Goal: Task Accomplishment & Management: Complete application form

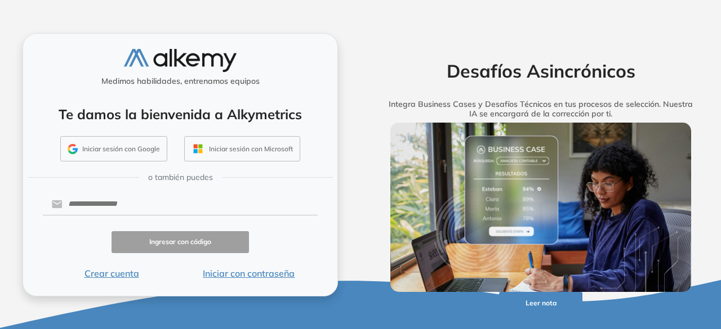
click at [122, 157] on button "Iniciar sesión con Google" at bounding box center [113, 149] width 107 height 26
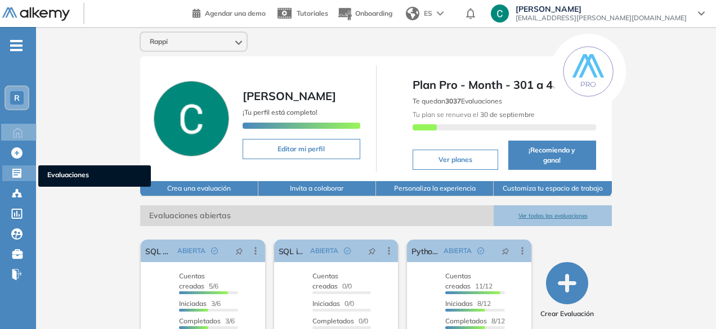
click at [20, 176] on icon at bounding box center [16, 173] width 9 height 9
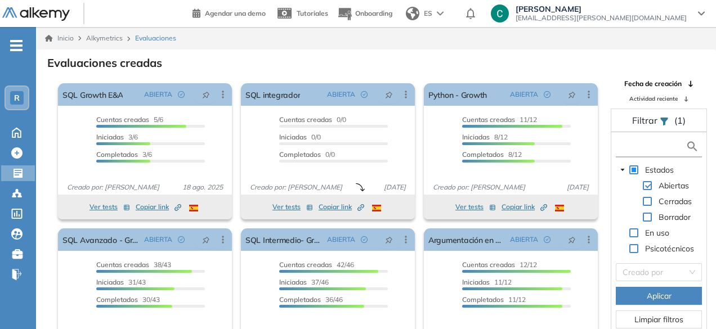
click at [658, 148] on input "text" at bounding box center [652, 147] width 67 height 12
type input "***"
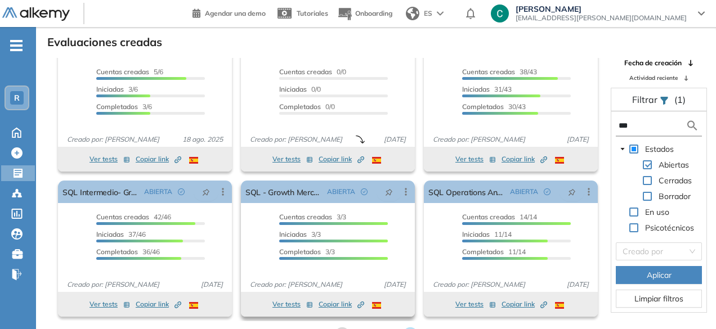
scroll to position [27, 0]
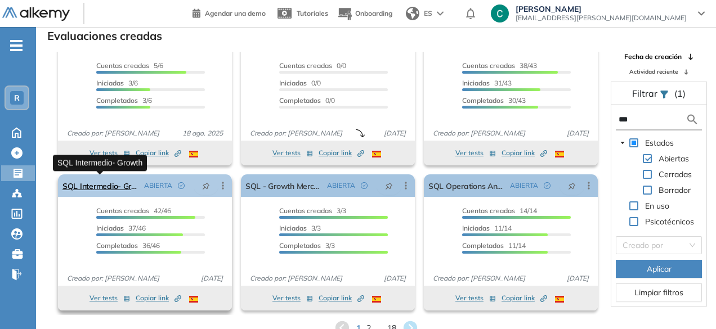
click at [117, 188] on link "SQL Intermedio- Growth" at bounding box center [101, 186] width 77 height 23
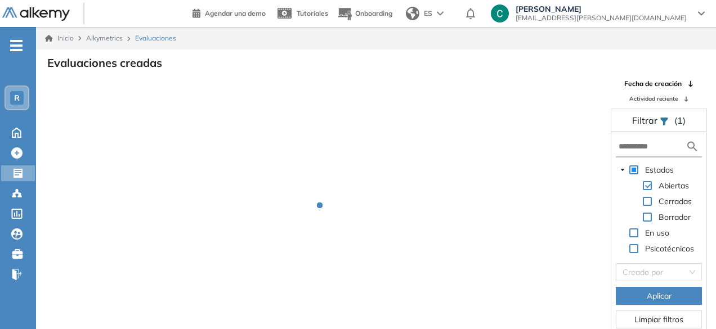
scroll to position [27, 0]
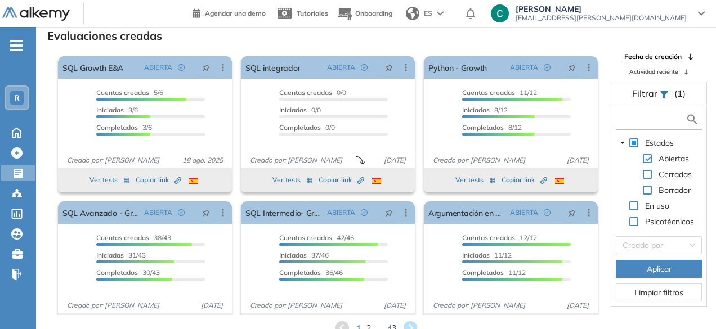
click at [636, 114] on input "text" at bounding box center [652, 120] width 67 height 12
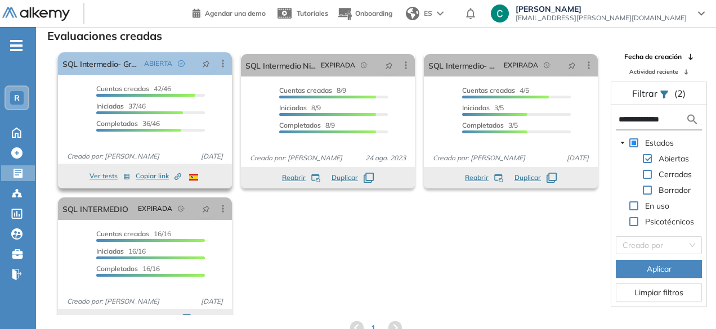
scroll to position [0, 0]
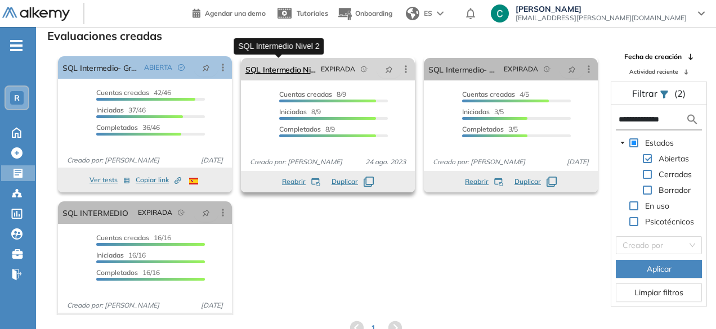
type input "**********"
click at [273, 68] on link "SQL Intermedio Nivel 2" at bounding box center [281, 69] width 71 height 23
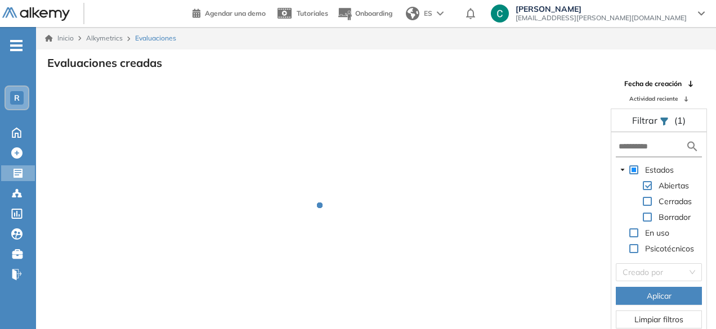
scroll to position [27, 0]
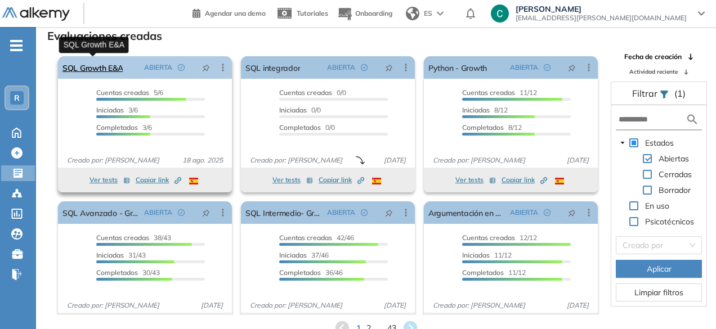
click at [119, 73] on link "SQL Growth E&A" at bounding box center [93, 67] width 60 height 23
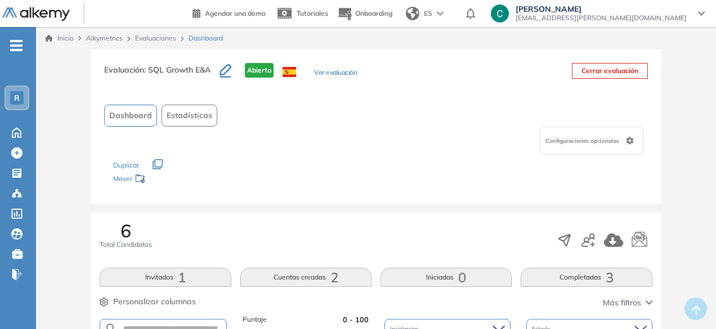
scroll to position [27, 0]
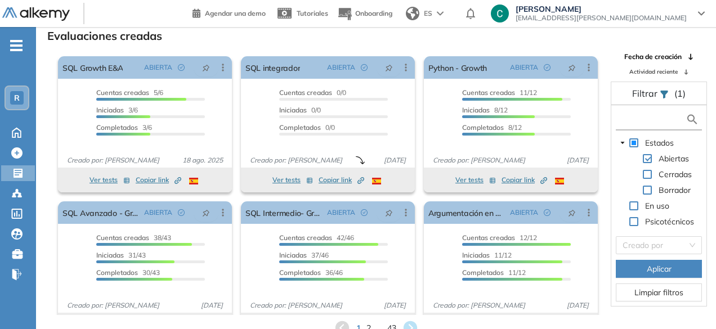
click at [653, 122] on input "text" at bounding box center [652, 120] width 67 height 12
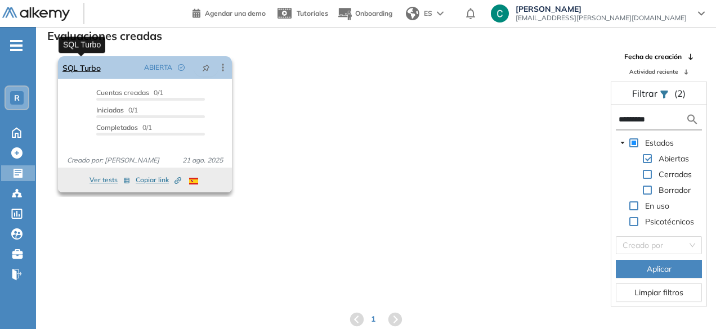
type input "*********"
click at [85, 71] on link "SQL Turbo" at bounding box center [82, 67] width 38 height 23
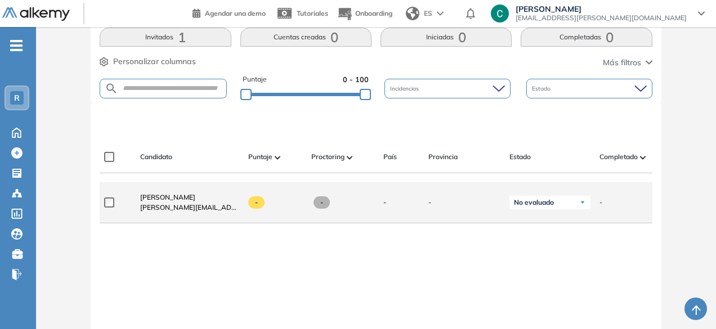
scroll to position [239, 0]
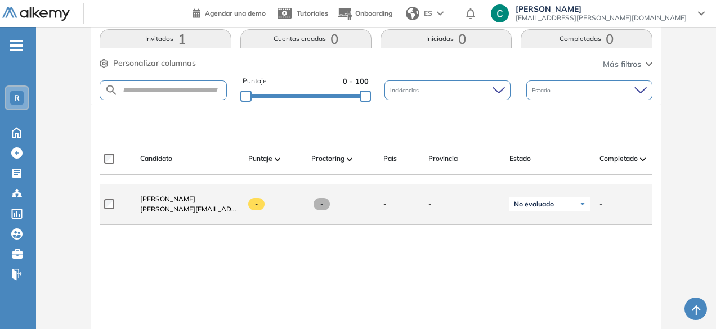
click at [171, 209] on span "[PERSON_NAME][EMAIL_ADDRESS][PERSON_NAME][DOMAIN_NAME]" at bounding box center [189, 209] width 99 height 10
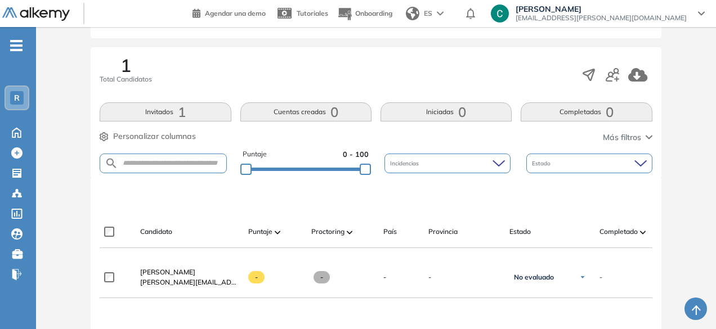
scroll to position [170, 0]
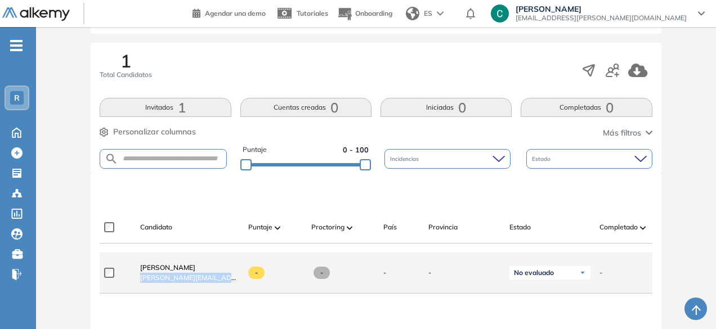
drag, startPoint x: 139, startPoint y: 281, endPoint x: 224, endPoint y: 283, distance: 85.1
click at [224, 283] on div "Luis Dominguez luis.dominguez@rappi.com" at bounding box center [185, 273] width 108 height 38
copy span "[PERSON_NAME][EMAIL_ADDRESS][PERSON_NAME][DOMAIN_NAME]"
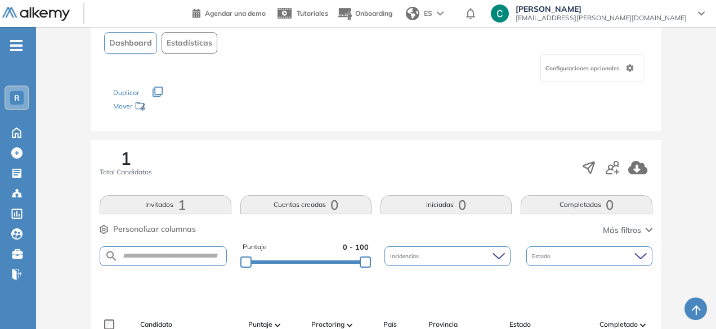
scroll to position [70, 0]
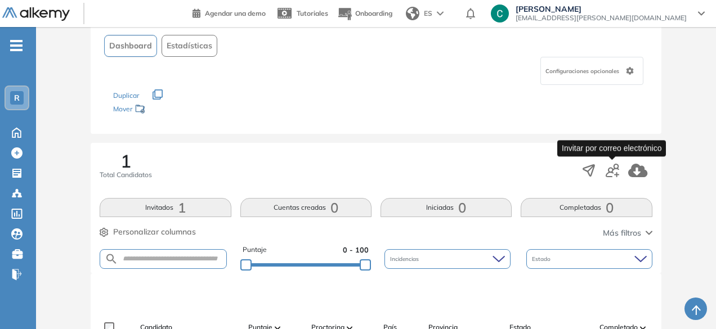
click at [609, 171] on icon "button" at bounding box center [613, 171] width 14 height 14
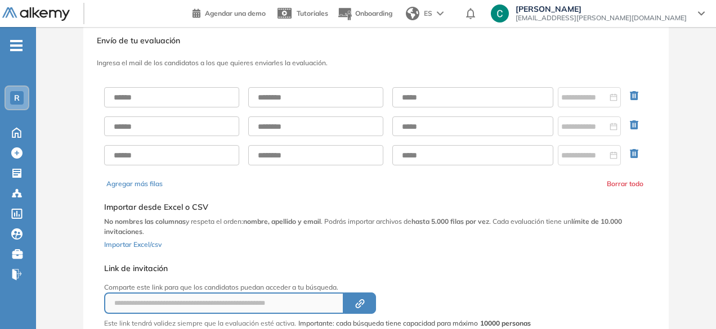
scroll to position [21, 0]
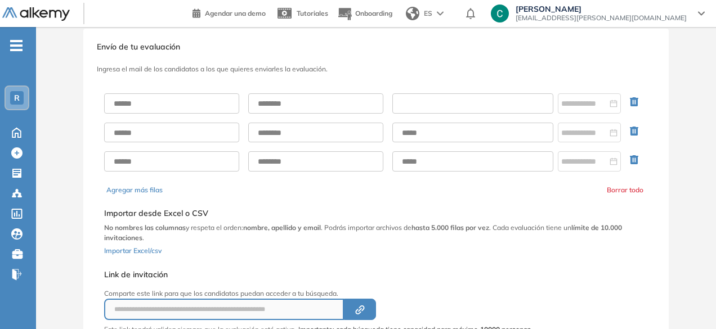
click at [450, 105] on input "text" at bounding box center [473, 103] width 161 height 20
paste input "**********"
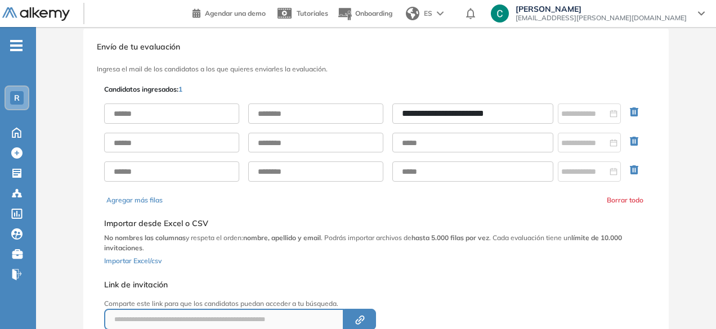
type input "**********"
click at [167, 109] on input "text" at bounding box center [171, 114] width 135 height 20
type input "****"
click at [308, 116] on input "text" at bounding box center [315, 114] width 135 height 20
type input "*********"
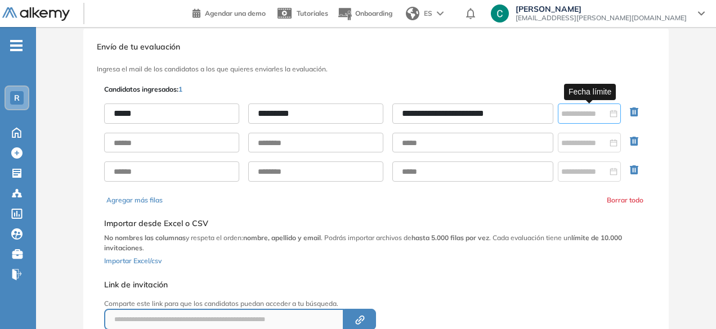
click at [611, 115] on div at bounding box center [590, 114] width 56 height 12
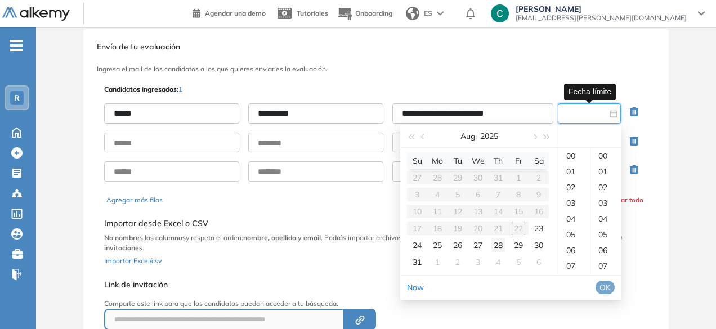
type input "**********"
click at [539, 231] on div "23" at bounding box center [539, 229] width 14 height 14
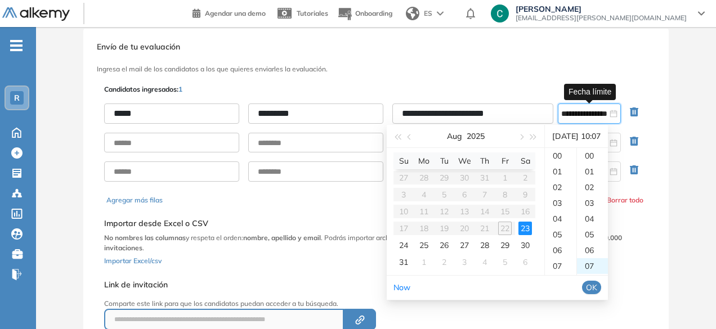
scroll to position [110, 0]
click at [598, 292] on span "OK" at bounding box center [591, 288] width 11 height 12
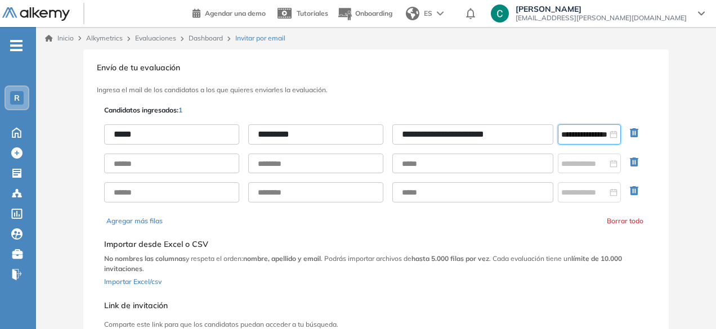
scroll to position [115, 0]
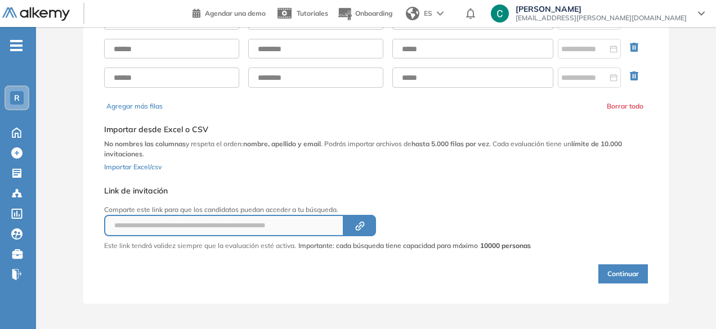
click at [621, 274] on button "Continuar" at bounding box center [624, 274] width 50 height 19
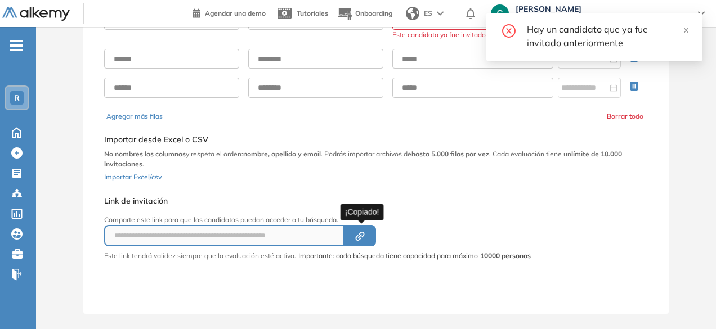
click at [366, 240] on button "Created by potrace 1.16, written by Peter Selinger 2001-2019" at bounding box center [360, 235] width 32 height 21
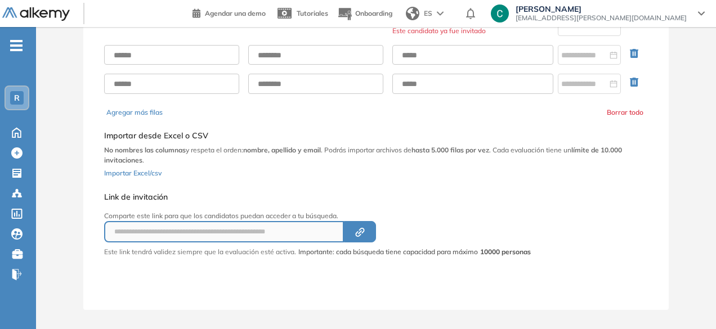
scroll to position [125, 0]
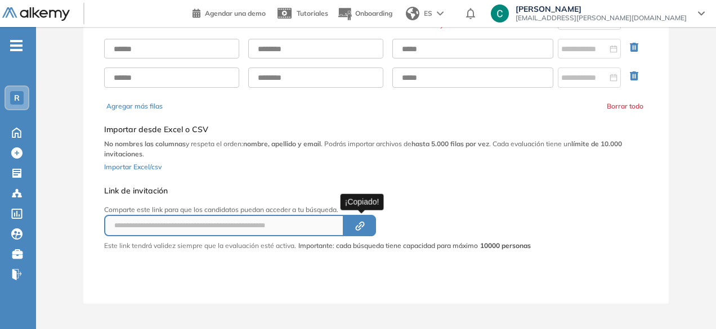
click at [365, 232] on button "Created by potrace 1.16, written by Peter Selinger 2001-2019" at bounding box center [360, 225] width 32 height 21
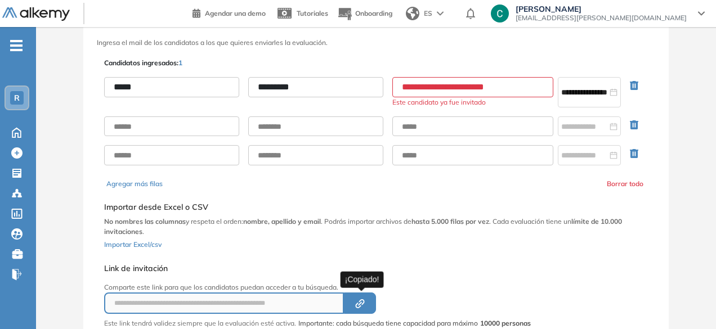
scroll to position [0, 0]
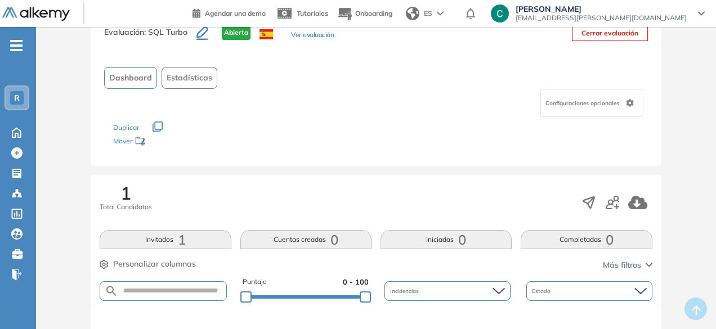
scroll to position [37, 0]
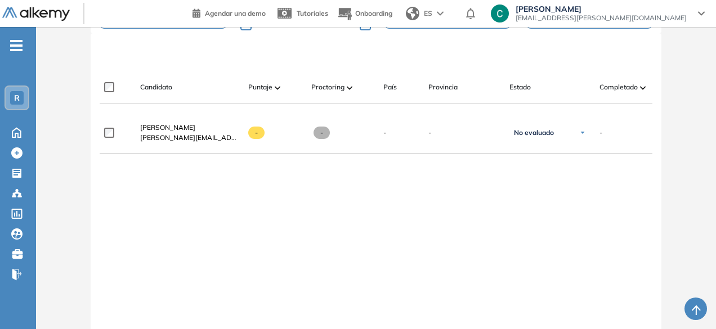
scroll to position [310, 0]
